Goal: Task Accomplishment & Management: Manage account settings

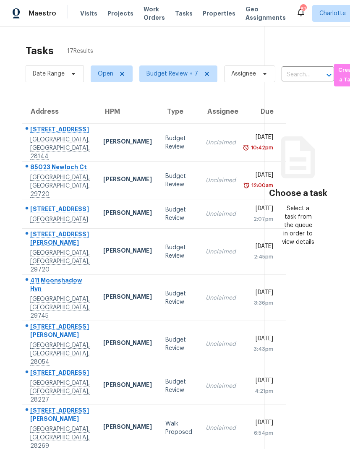
scroll to position [0, 5]
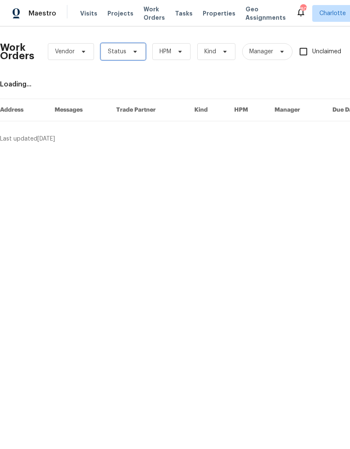
click at [136, 53] on icon at bounding box center [135, 51] width 7 height 7
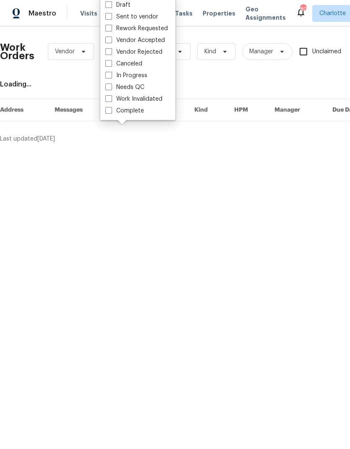
click at [137, 91] on label "Needs QC" at bounding box center [124, 87] width 39 height 8
click at [111, 89] on input "Needs QC" at bounding box center [107, 85] width 5 height 5
checkbox input "true"
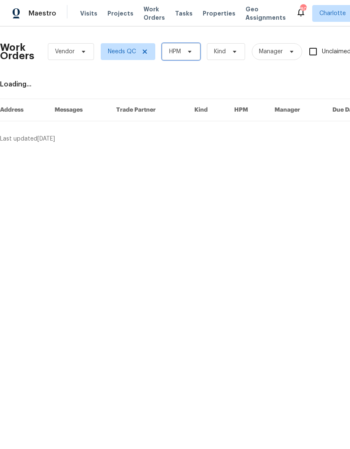
click at [186, 54] on span at bounding box center [188, 51] width 9 height 7
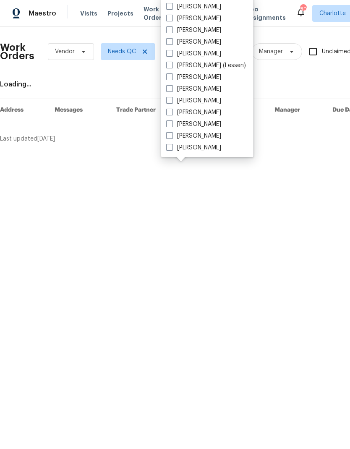
scroll to position [104, 0]
click at [201, 151] on label "[PERSON_NAME]" at bounding box center [193, 148] width 55 height 8
click at [172, 149] on input "[PERSON_NAME]" at bounding box center [168, 146] width 5 height 5
checkbox input "true"
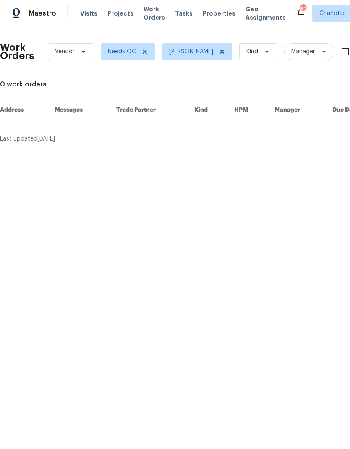
click at [42, 21] on div "Maestro" at bounding box center [28, 13] width 56 height 17
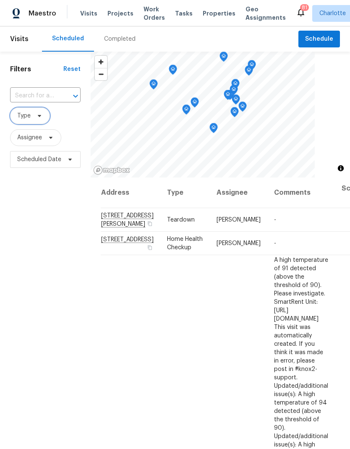
click at [42, 115] on icon at bounding box center [39, 115] width 7 height 7
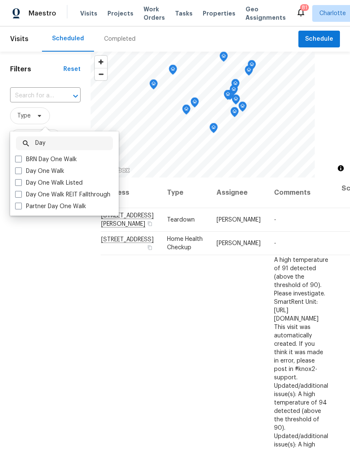
type input "Day"
click at [28, 170] on label "Day One Walk" at bounding box center [39, 171] width 49 height 8
click at [21, 170] on input "Day One Walk" at bounding box center [17, 169] width 5 height 5
checkbox input "true"
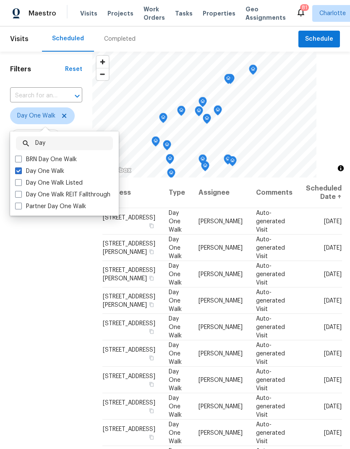
click at [31, 262] on div "Filters Reset ​ Day One Walk Assignee Scheduled Date" at bounding box center [46, 294] width 92 height 485
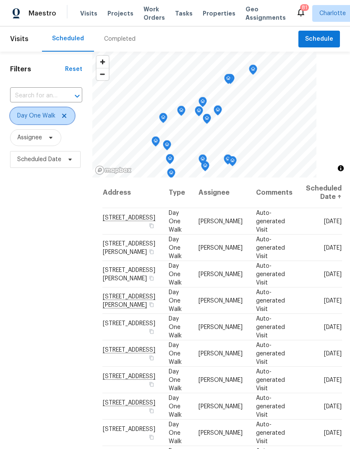
click at [65, 117] on icon at bounding box center [64, 115] width 7 height 7
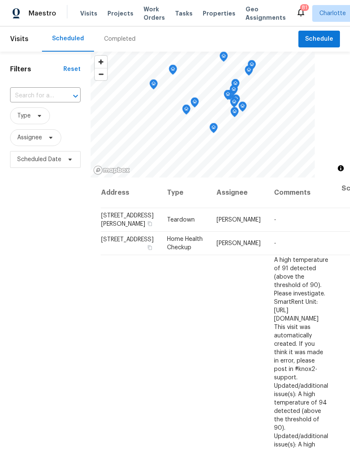
click at [28, 241] on div "Filters Reset ​ Type Assignee Scheduled Date" at bounding box center [45, 294] width 91 height 485
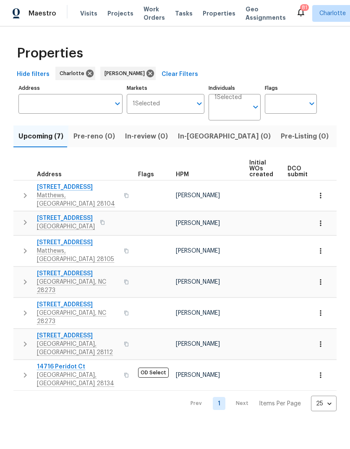
click at [15, 188] on td "[STREET_ADDRESS]" at bounding box center [73, 195] width 121 height 30
click at [18, 191] on button "button" at bounding box center [25, 195] width 17 height 25
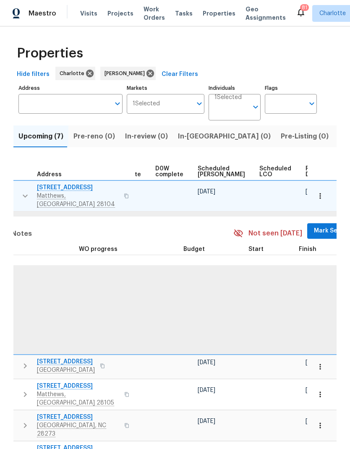
click at [314, 226] on span "Mark Seen" at bounding box center [329, 231] width 31 height 10
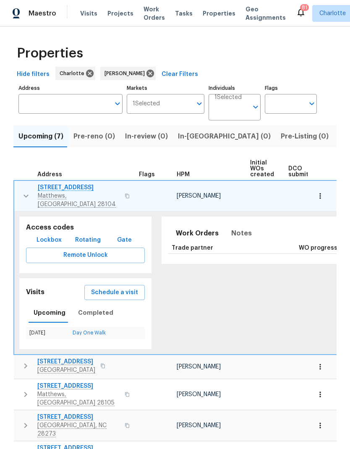
click at [20, 191] on button "button" at bounding box center [26, 195] width 17 height 25
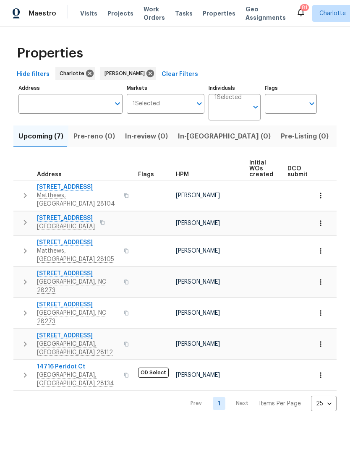
click at [21, 220] on icon "button" at bounding box center [25, 222] width 10 height 10
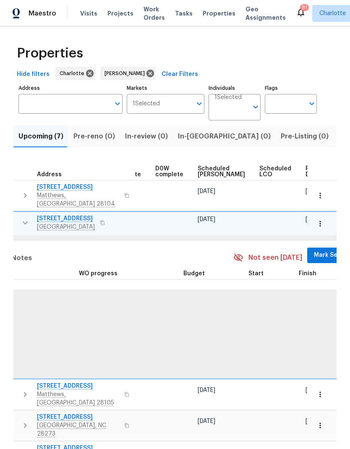
click at [314, 250] on span "Mark Seen" at bounding box center [329, 255] width 31 height 10
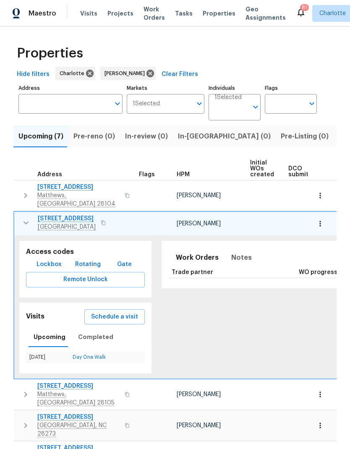
click at [20, 217] on button "button" at bounding box center [26, 223] width 17 height 17
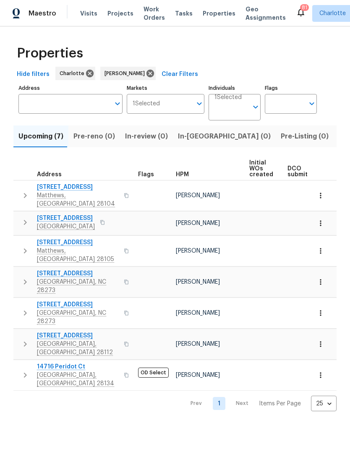
click at [18, 239] on button "button" at bounding box center [25, 250] width 17 height 25
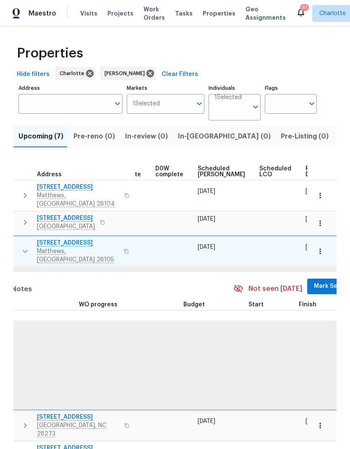
click at [314, 281] on span "Mark Seen" at bounding box center [329, 286] width 31 height 10
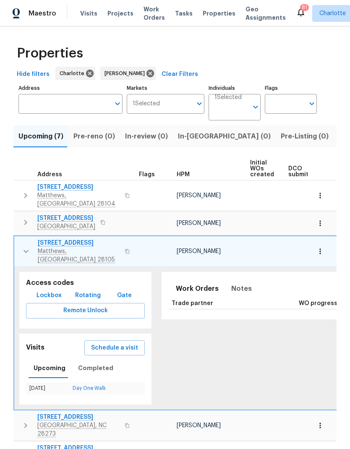
click at [22, 246] on icon "button" at bounding box center [26, 251] width 10 height 10
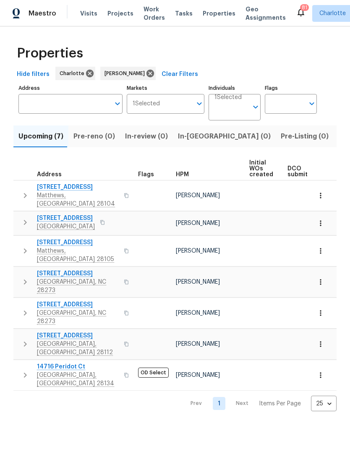
click at [23, 277] on icon "button" at bounding box center [25, 282] width 10 height 10
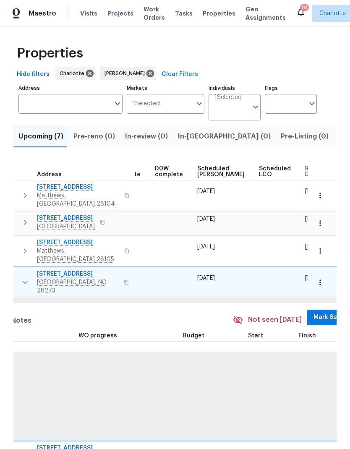
click at [314, 312] on span "Mark Seen" at bounding box center [329, 317] width 31 height 10
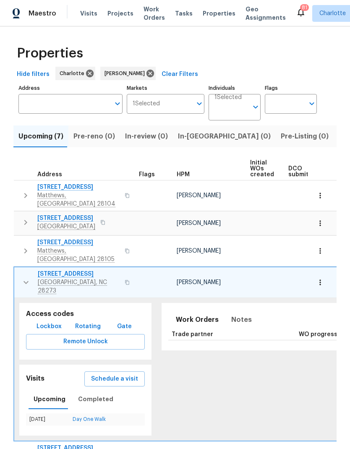
click at [19, 270] on button "button" at bounding box center [26, 282] width 17 height 25
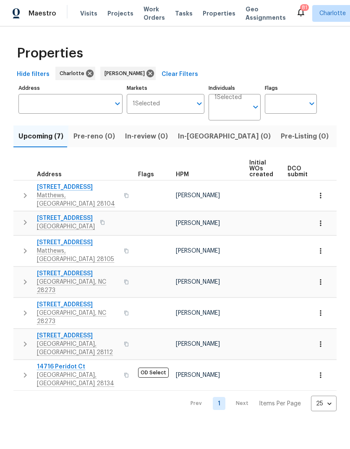
click at [21, 308] on icon "button" at bounding box center [25, 313] width 10 height 10
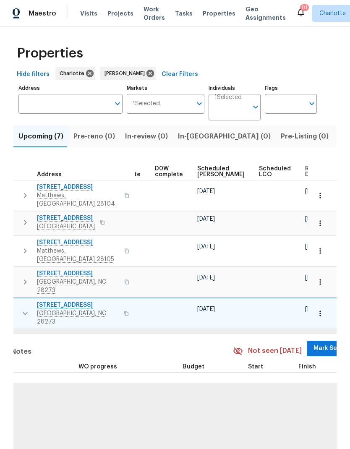
click at [314, 343] on span "Mark Seen" at bounding box center [329, 348] width 31 height 10
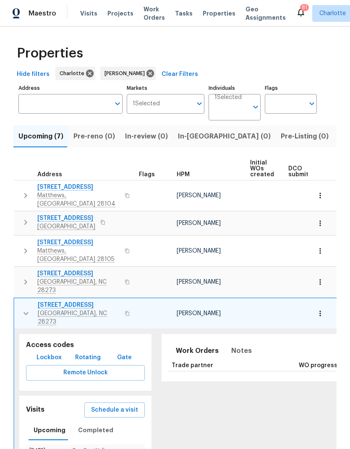
click at [21, 309] on icon "button" at bounding box center [26, 314] width 10 height 10
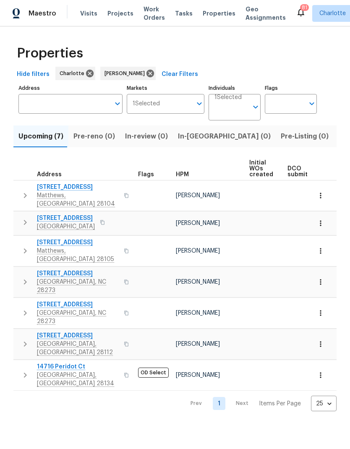
click at [23, 339] on icon "button" at bounding box center [25, 344] width 10 height 10
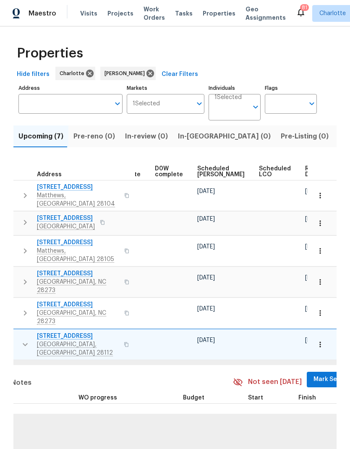
scroll to position [0, 220]
click at [314, 374] on span "Mark Seen" at bounding box center [329, 379] width 31 height 10
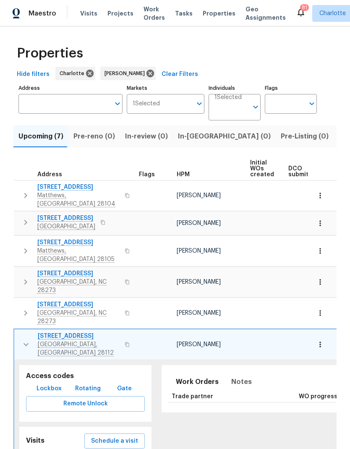
scroll to position [0, 0]
click at [24, 343] on icon "button" at bounding box center [26, 344] width 5 height 3
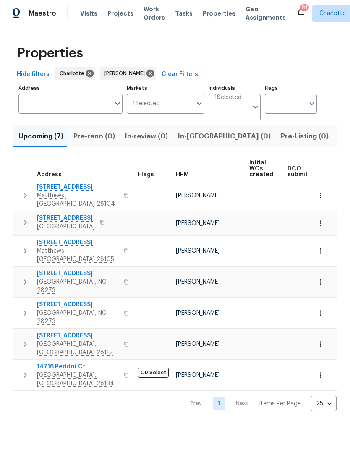
click at [17, 363] on button "button" at bounding box center [25, 375] width 17 height 25
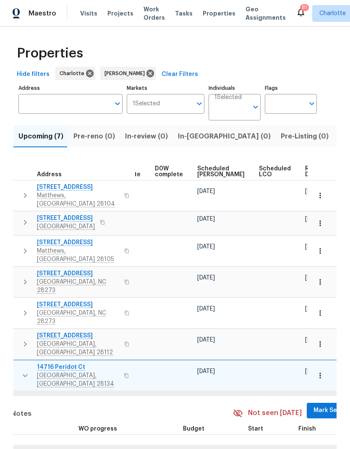
click at [314, 405] on span "Mark Seen" at bounding box center [329, 410] width 31 height 10
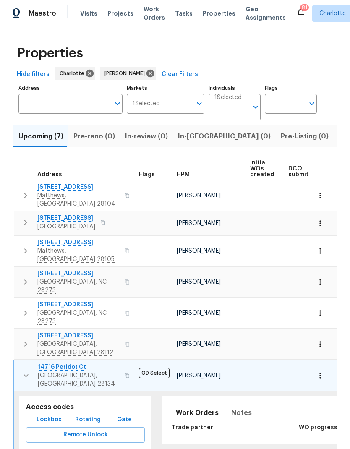
click at [26, 371] on icon "button" at bounding box center [26, 376] width 10 height 10
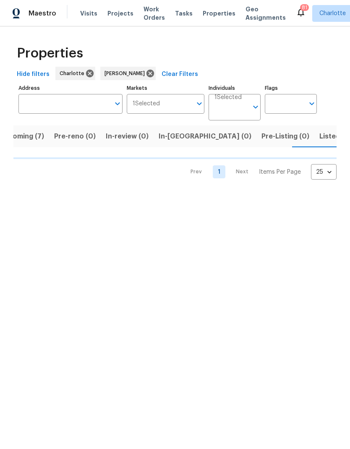
scroll to position [0, 20]
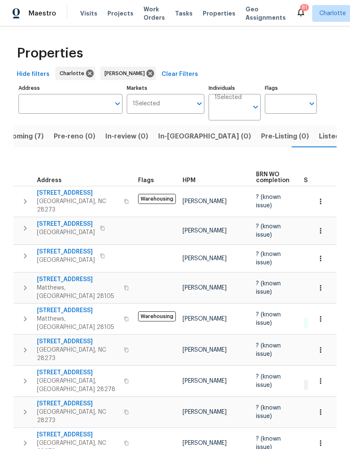
click at [20, 191] on button "button" at bounding box center [25, 201] width 17 height 25
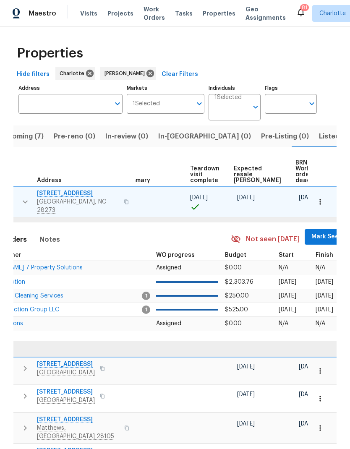
click at [311, 237] on span "Mark Seen" at bounding box center [326, 237] width 31 height 10
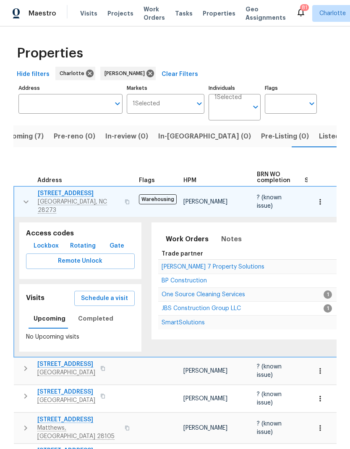
scroll to position [0, 0]
click at [21, 197] on icon "button" at bounding box center [26, 202] width 10 height 10
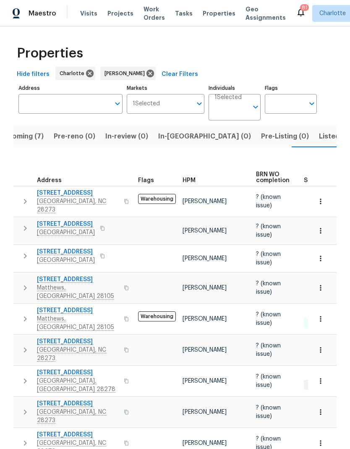
click at [19, 229] on button "button" at bounding box center [25, 228] width 17 height 17
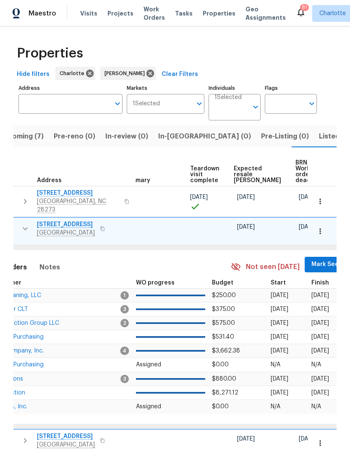
click at [311, 264] on span "Mark Seen" at bounding box center [326, 264] width 31 height 10
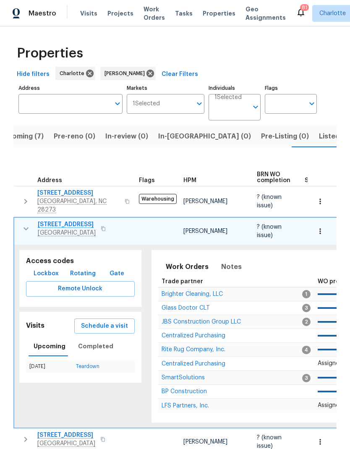
scroll to position [0, 0]
click at [24, 224] on icon "button" at bounding box center [26, 229] width 10 height 10
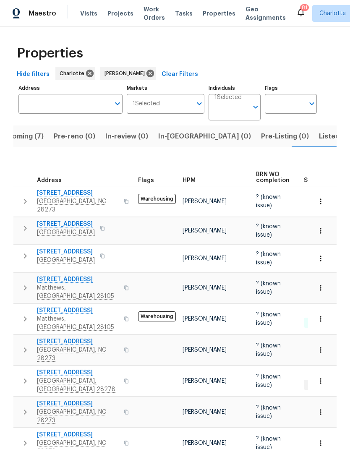
click at [22, 259] on button "button" at bounding box center [25, 256] width 17 height 17
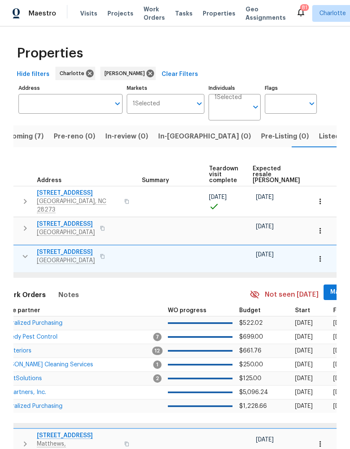
scroll to position [0, 174]
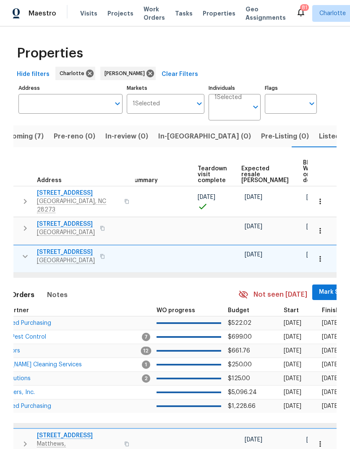
click at [319, 291] on span "Mark Seen" at bounding box center [334, 292] width 31 height 10
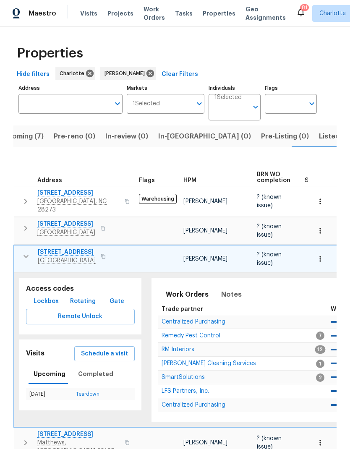
scroll to position [0, 0]
click at [28, 261] on button "button" at bounding box center [26, 256] width 17 height 17
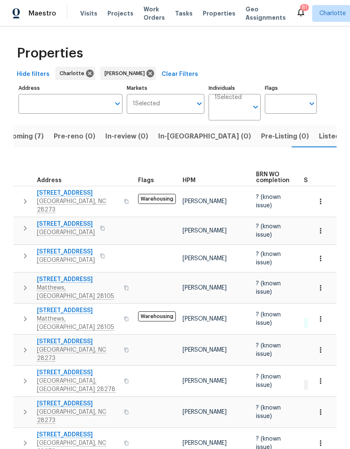
click at [23, 283] on icon "button" at bounding box center [25, 288] width 10 height 10
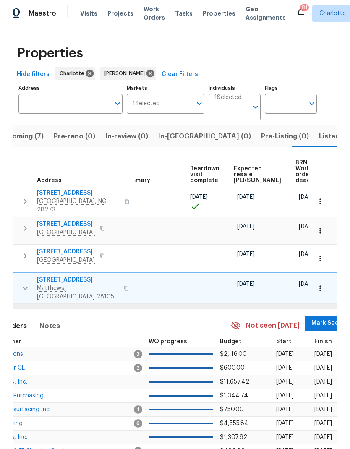
click at [311, 318] on span "Mark Seen" at bounding box center [326, 323] width 31 height 10
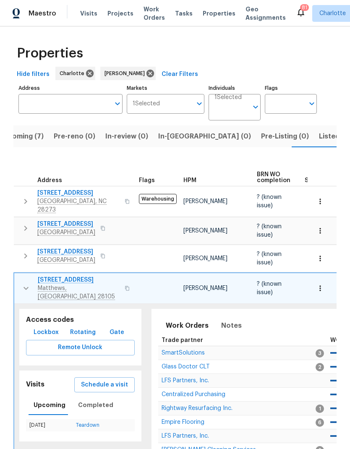
click at [25, 285] on icon "button" at bounding box center [26, 288] width 10 height 10
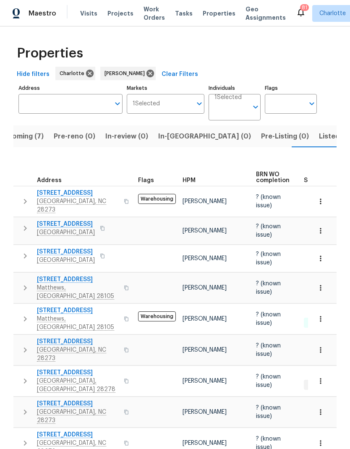
click at [23, 306] on button "button" at bounding box center [25, 318] width 17 height 25
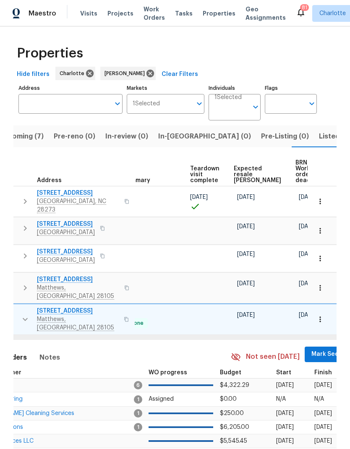
click at [311, 349] on span "Mark Seen" at bounding box center [326, 354] width 31 height 10
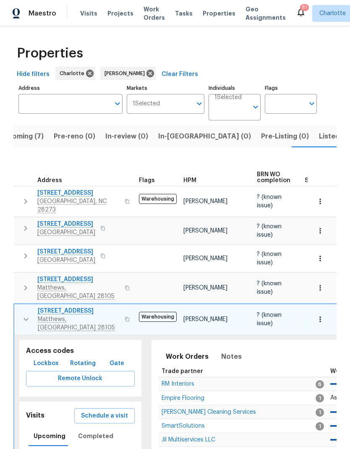
click at [23, 314] on icon "button" at bounding box center [26, 319] width 10 height 10
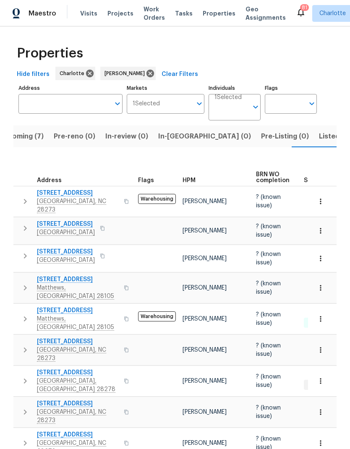
click at [22, 345] on icon "button" at bounding box center [25, 350] width 10 height 10
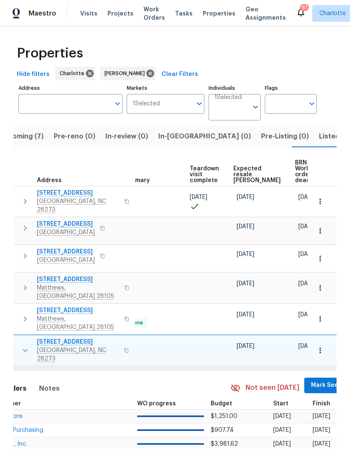
scroll to position [0, 182]
click at [311, 380] on span "Mark Seen" at bounding box center [326, 385] width 31 height 10
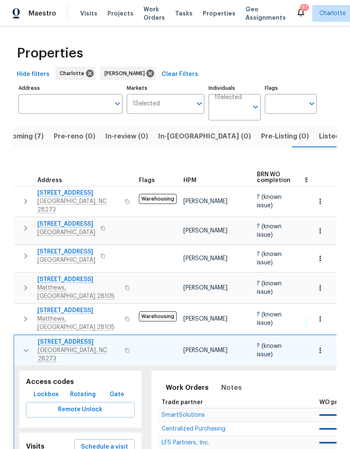
scroll to position [0, 0]
click at [24, 345] on icon "button" at bounding box center [26, 350] width 10 height 10
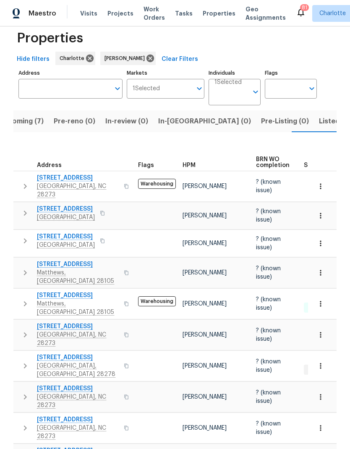
scroll to position [15, 0]
click at [25, 364] on icon "button" at bounding box center [25, 366] width 3 height 5
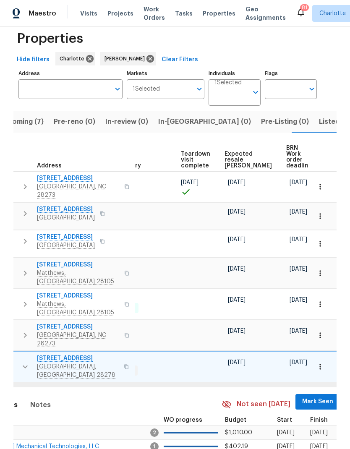
scroll to position [0, 182]
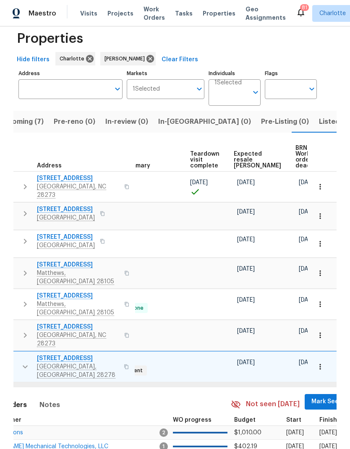
click at [314, 397] on span "Mark Seen" at bounding box center [326, 402] width 31 height 10
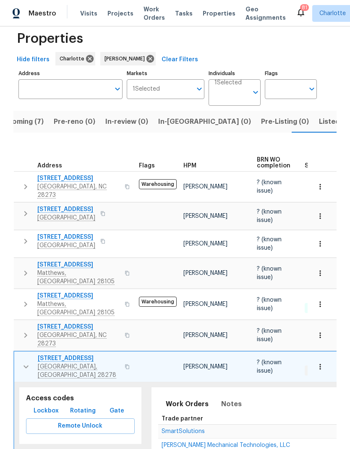
scroll to position [0, 0]
click at [22, 354] on button "button" at bounding box center [26, 366] width 17 height 25
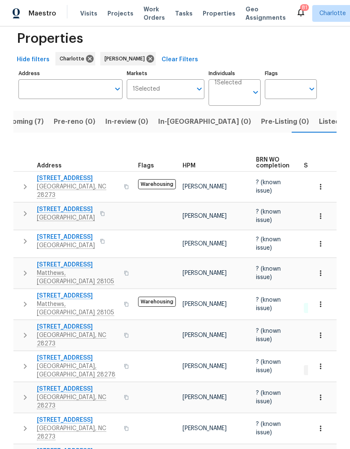
click at [23, 392] on icon "button" at bounding box center [25, 397] width 10 height 10
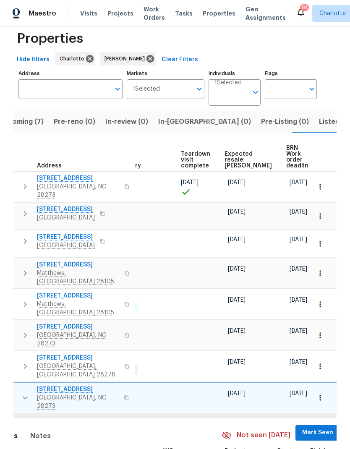
scroll to position [0, 182]
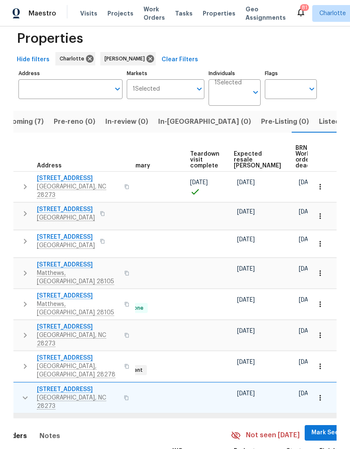
click at [311, 428] on span "Mark Seen" at bounding box center [326, 433] width 31 height 10
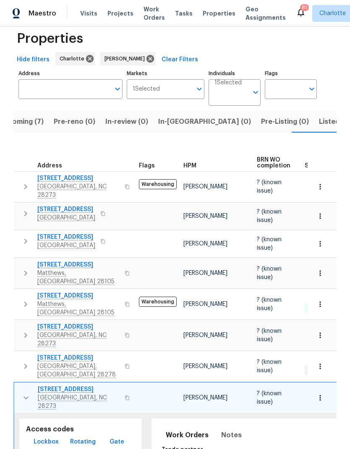
scroll to position [0, 0]
click at [26, 393] on icon "button" at bounding box center [26, 398] width 10 height 10
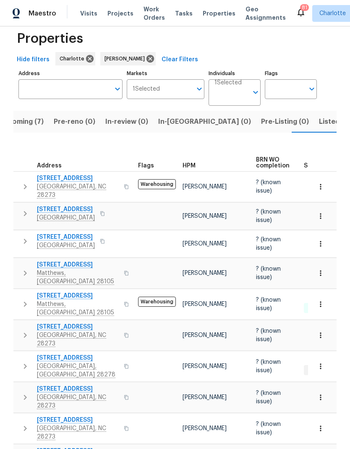
click at [22, 424] on icon "button" at bounding box center [25, 429] width 10 height 10
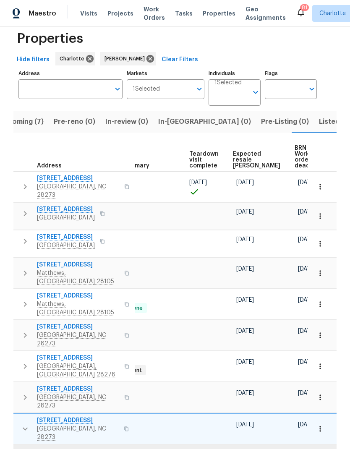
scroll to position [0, 182]
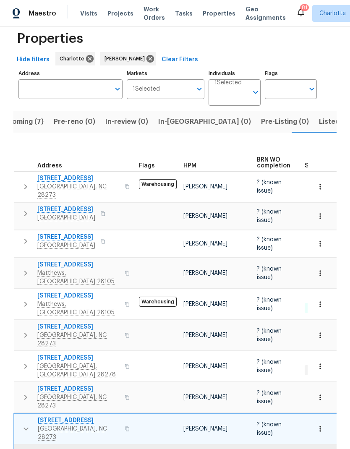
click at [25, 424] on icon "button" at bounding box center [26, 429] width 10 height 10
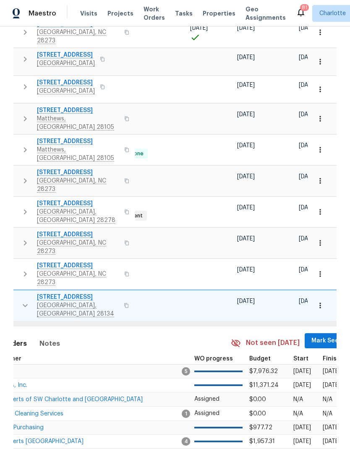
click at [314, 336] on span "Mark Seen" at bounding box center [326, 341] width 31 height 10
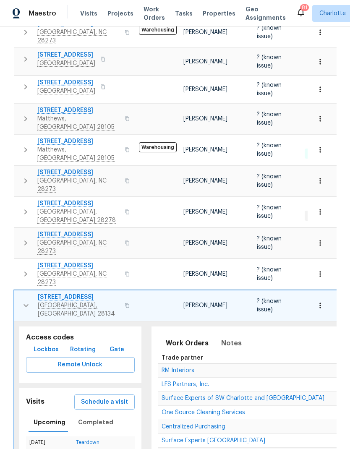
click at [24, 301] on icon "button" at bounding box center [26, 306] width 10 height 10
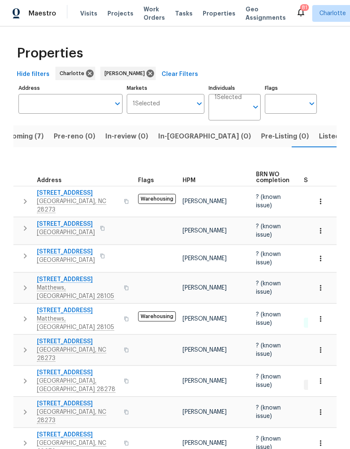
click at [319, 131] on span "Listed (16)" at bounding box center [336, 137] width 35 height 12
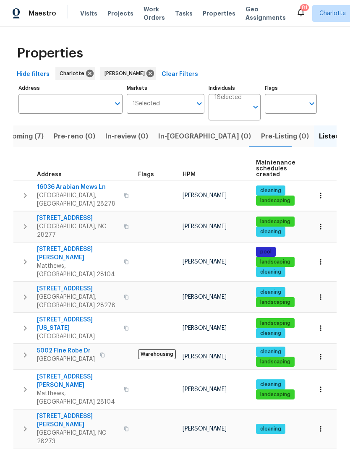
click at [21, 191] on icon "button" at bounding box center [25, 196] width 10 height 10
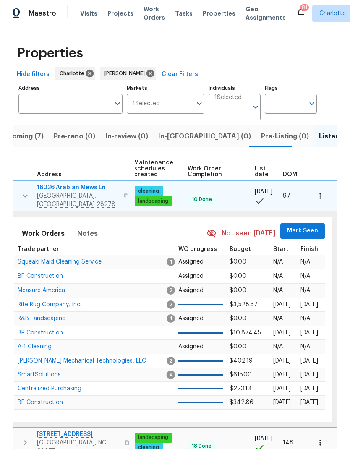
click at [296, 228] on span "Mark Seen" at bounding box center [302, 231] width 31 height 10
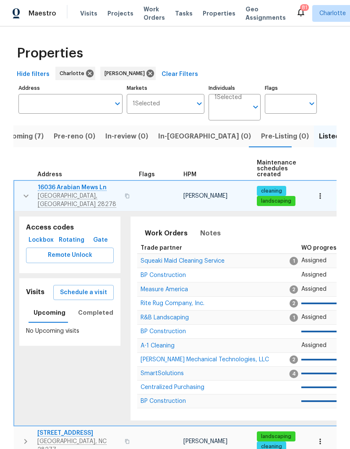
click at [18, 187] on button "button" at bounding box center [26, 195] width 17 height 25
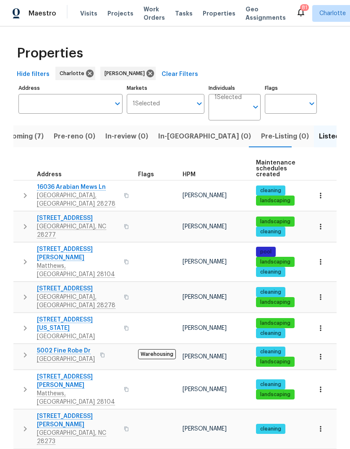
click at [20, 222] on icon "button" at bounding box center [25, 227] width 10 height 10
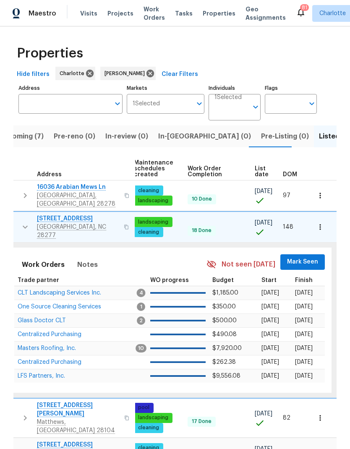
click at [305, 257] on span "Mark Seen" at bounding box center [302, 262] width 31 height 10
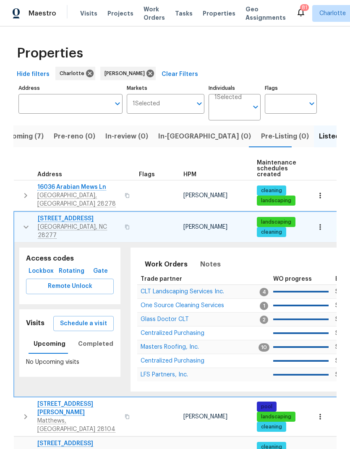
click at [25, 222] on icon "button" at bounding box center [26, 227] width 10 height 10
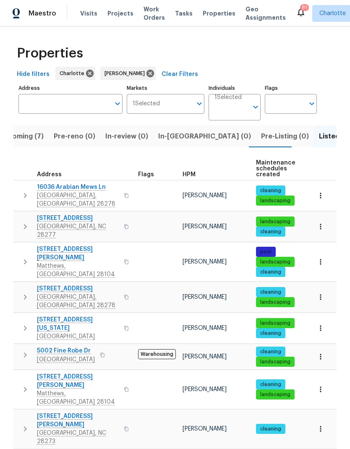
click at [24, 257] on icon "button" at bounding box center [25, 262] width 10 height 10
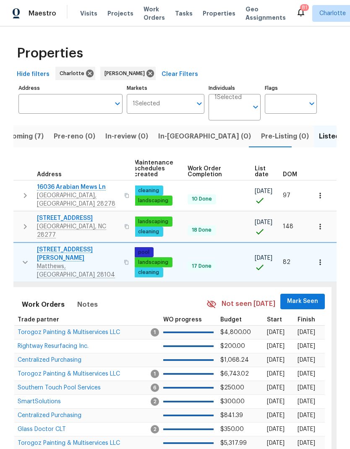
click at [302, 296] on span "Mark Seen" at bounding box center [302, 301] width 31 height 10
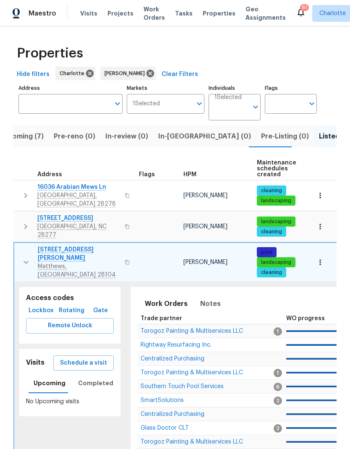
click at [25, 257] on icon "button" at bounding box center [26, 262] width 10 height 10
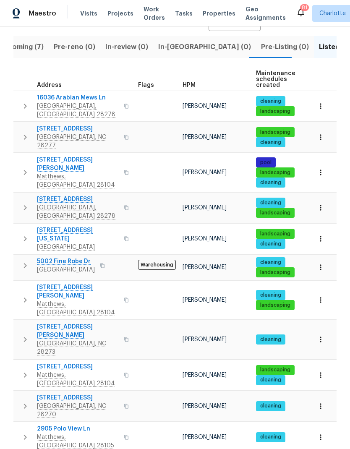
click at [20, 195] on button "button" at bounding box center [25, 207] width 17 height 25
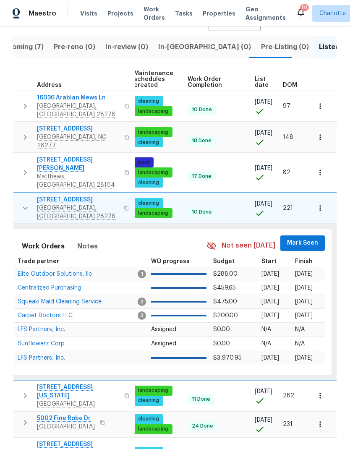
click at [308, 238] on span "Mark Seen" at bounding box center [302, 243] width 31 height 10
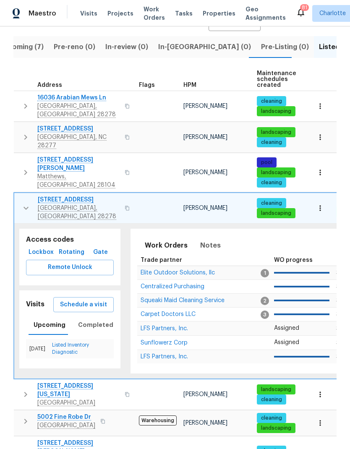
click at [16, 193] on td "[STREET_ADDRESS]" at bounding box center [74, 208] width 121 height 30
click at [18, 196] on button "button" at bounding box center [26, 208] width 17 height 25
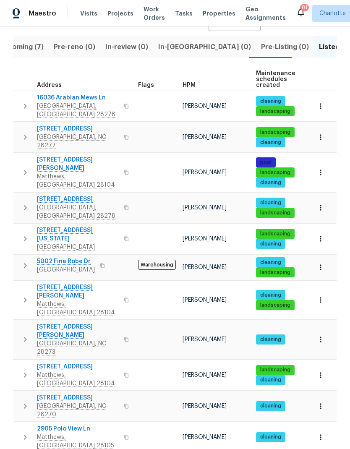
click at [22, 234] on icon "button" at bounding box center [25, 239] width 10 height 10
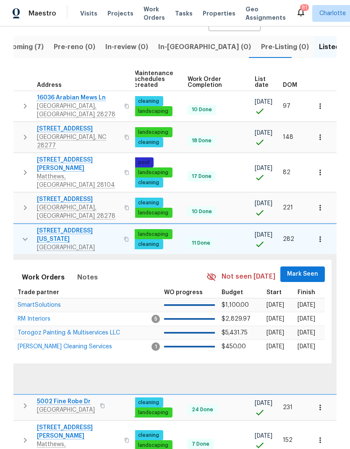
click at [303, 269] on span "Mark Seen" at bounding box center [302, 274] width 31 height 10
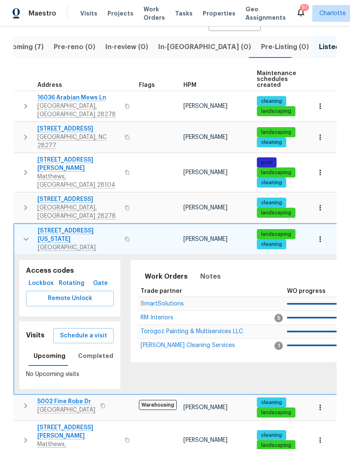
click at [21, 234] on icon "button" at bounding box center [26, 239] width 10 height 10
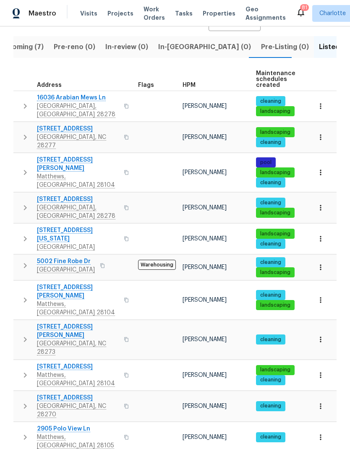
click at [24, 261] on icon "button" at bounding box center [25, 266] width 10 height 10
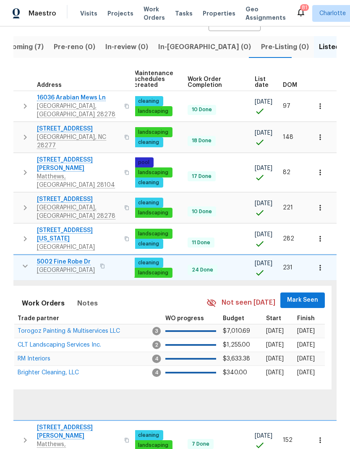
click at [298, 295] on span "Mark Seen" at bounding box center [302, 300] width 31 height 10
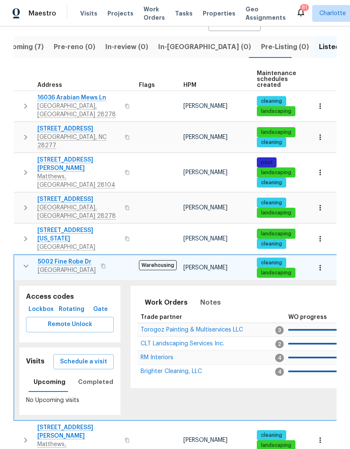
click at [28, 261] on icon "button" at bounding box center [26, 266] width 10 height 10
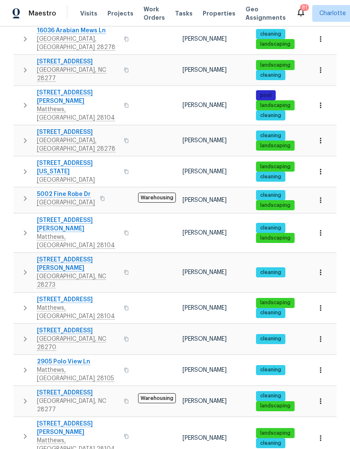
click at [24, 228] on icon "button" at bounding box center [25, 233] width 10 height 10
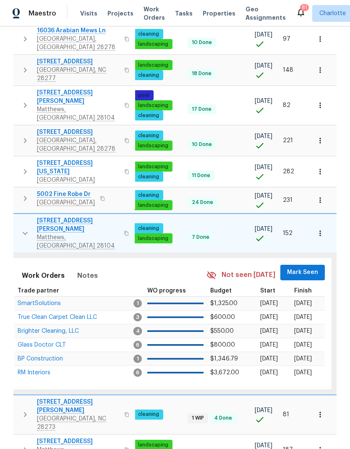
click at [303, 267] on span "Mark Seen" at bounding box center [302, 272] width 31 height 10
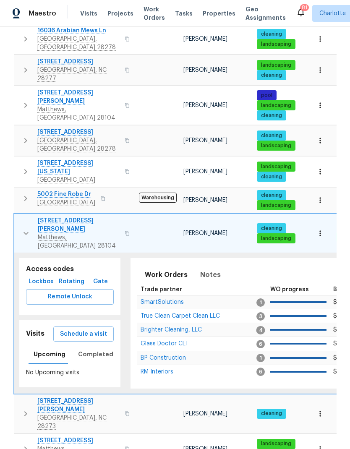
click at [21, 228] on icon "button" at bounding box center [26, 233] width 10 height 10
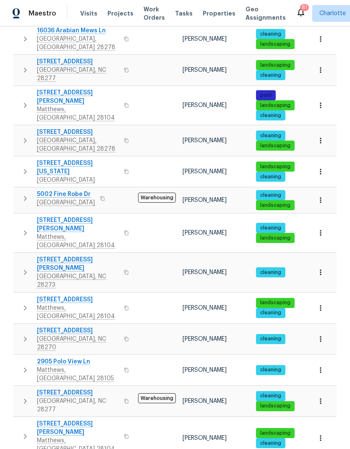
click at [28, 267] on icon "button" at bounding box center [25, 272] width 10 height 10
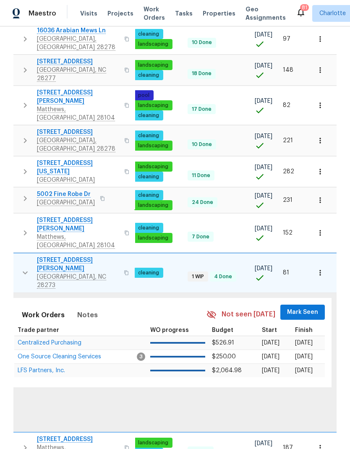
click at [305, 307] on span "Mark Seen" at bounding box center [302, 312] width 31 height 10
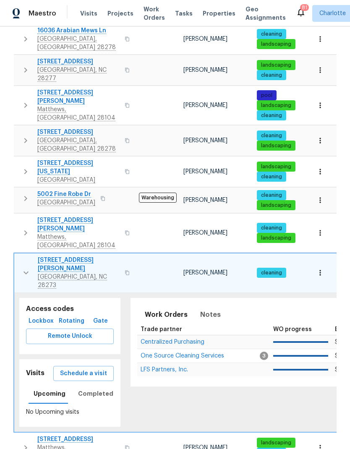
click at [24, 272] on icon "button" at bounding box center [26, 273] width 5 height 3
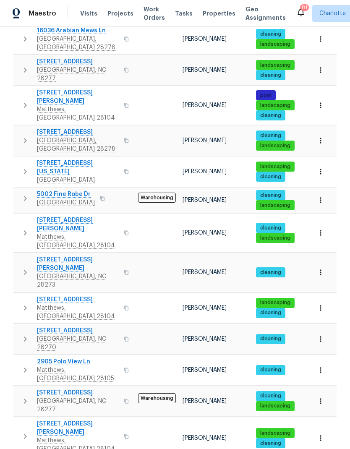
click at [24, 306] on icon "button" at bounding box center [25, 308] width 3 height 5
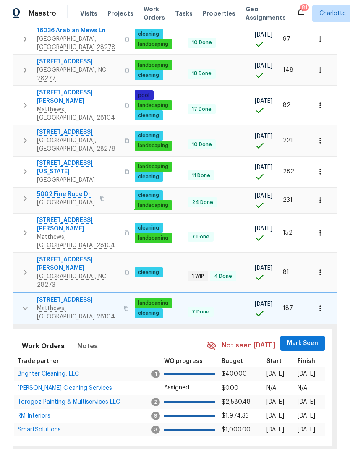
click at [299, 338] on span "Mark Seen" at bounding box center [302, 343] width 31 height 10
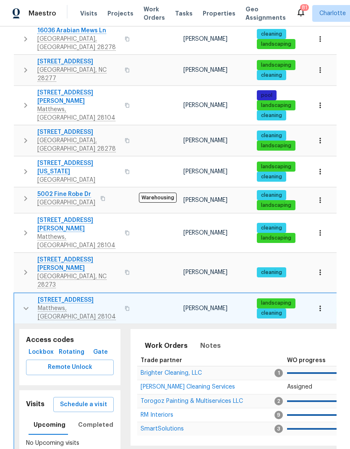
click at [19, 296] on button "button" at bounding box center [26, 308] width 17 height 25
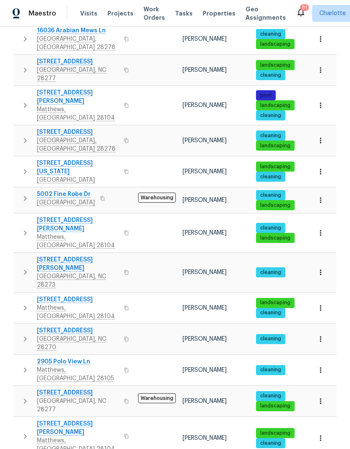
click at [24, 334] on icon "button" at bounding box center [25, 339] width 10 height 10
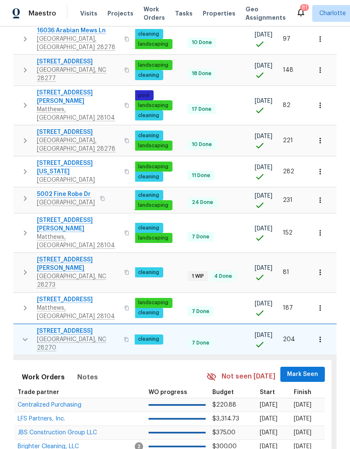
click at [303, 369] on span "Mark Seen" at bounding box center [302, 374] width 31 height 10
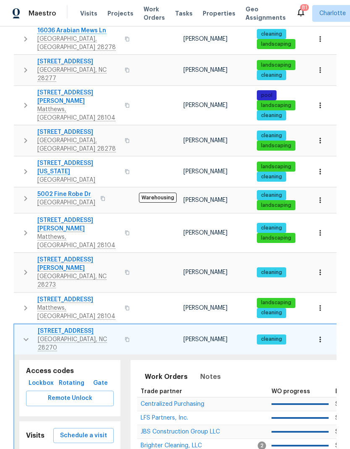
click at [25, 327] on button "button" at bounding box center [26, 339] width 17 height 25
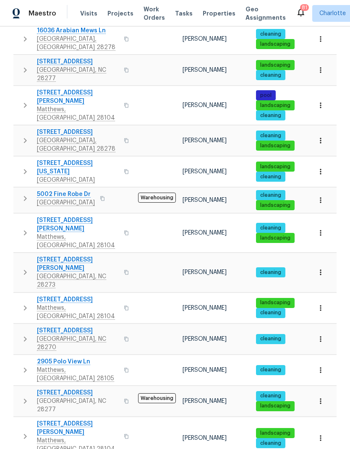
click at [25, 368] on icon "button" at bounding box center [25, 370] width 3 height 5
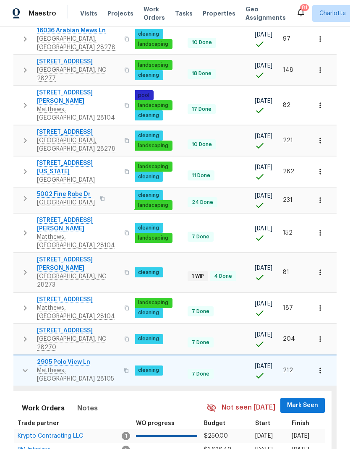
click at [308, 398] on button "Mark Seen" at bounding box center [302, 406] width 44 height 16
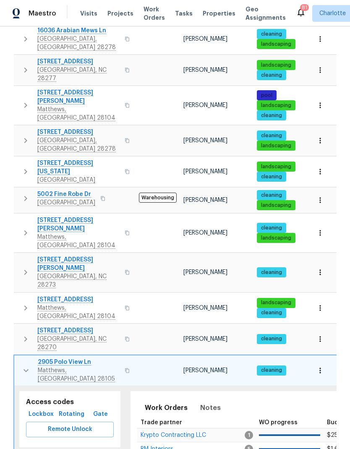
click at [22, 366] on icon "button" at bounding box center [26, 371] width 10 height 10
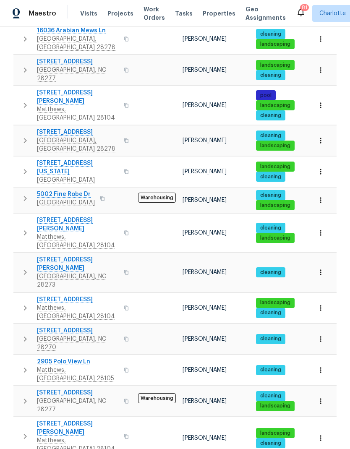
click at [21, 396] on icon "button" at bounding box center [25, 401] width 10 height 10
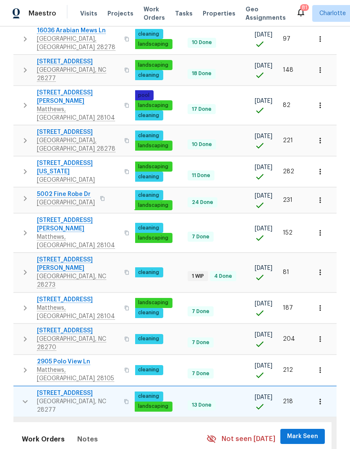
click at [302, 432] on span "Mark Seen" at bounding box center [302, 437] width 31 height 10
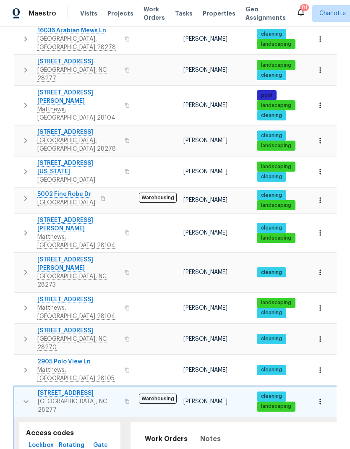
click at [19, 389] on button "button" at bounding box center [26, 401] width 17 height 25
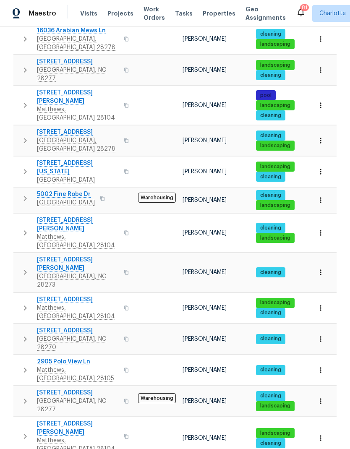
click at [19, 420] on button "button" at bounding box center [25, 437] width 17 height 34
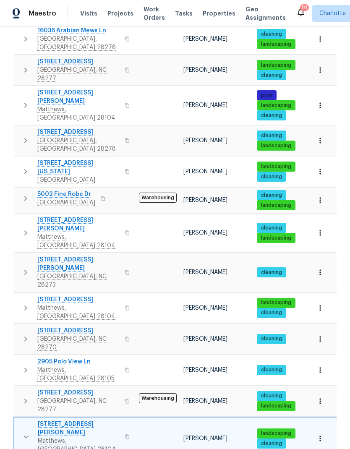
click at [19, 420] on button "button" at bounding box center [26, 437] width 17 height 34
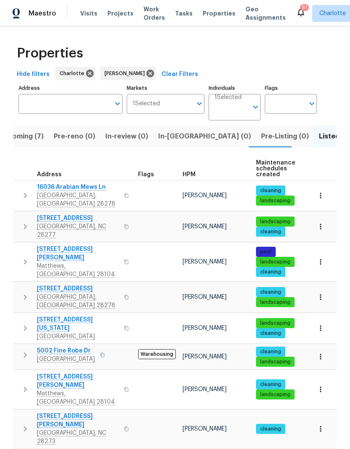
click at [178, 131] on span "In-[GEOGRAPHIC_DATA] (0)" at bounding box center [204, 137] width 93 height 12
